Goal: Communication & Community: Share content

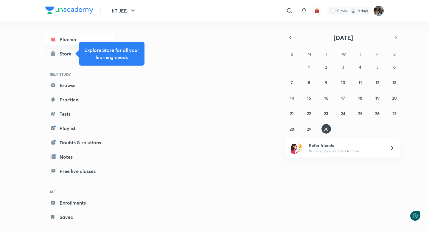
click at [381, 8] on img at bounding box center [379, 11] width 10 height 10
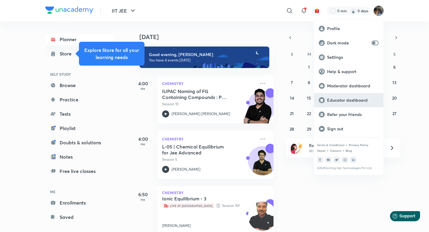
click at [336, 100] on p "Educator dashboard" at bounding box center [353, 99] width 52 height 5
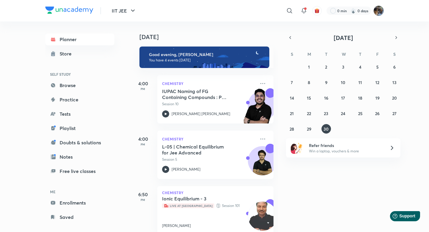
click at [383, 11] on img at bounding box center [379, 11] width 10 height 10
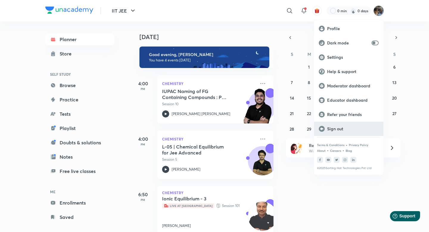
click at [337, 130] on p "Sign out" at bounding box center [353, 128] width 52 height 5
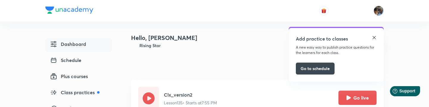
click at [369, 100] on button "Go live" at bounding box center [358, 98] width 38 height 14
